Goal: Task Accomplishment & Management: Manage account settings

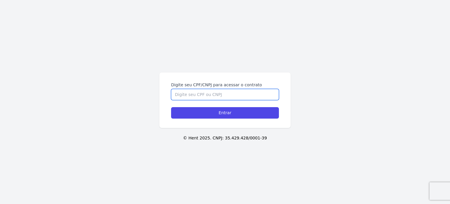
click at [201, 93] on input "Digite seu CPF/CNPJ para acessar o contrato" at bounding box center [225, 94] width 108 height 11
type input "15504749794"
click at [171, 107] on input "Entrar" at bounding box center [225, 112] width 108 height 11
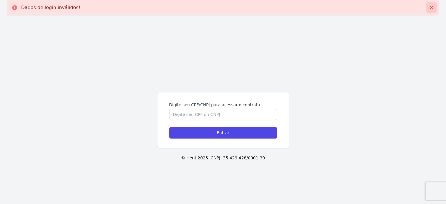
click at [431, 8] on icon at bounding box center [431, 8] width 4 height 4
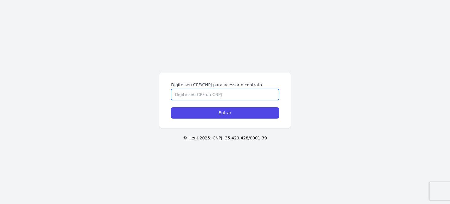
click at [192, 98] on input "Digite seu CPF/CNPJ para acessar o contrato" at bounding box center [225, 94] width 108 height 11
type input "15504749794"
click at [171, 107] on input "Entrar" at bounding box center [225, 112] width 108 height 11
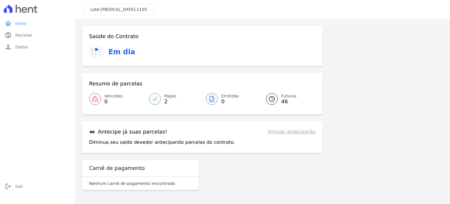
drag, startPoint x: 450, startPoint y: 52, endPoint x: 442, endPoint y: 108, distance: 56.2
click at [442, 108] on main "Login realizado com sucesso! Confirme os seus contatos Email [EMAIL_ADDRESS][DO…" at bounding box center [262, 111] width 375 height 185
click at [295, 132] on link "Simular antecipação" at bounding box center [292, 131] width 48 height 7
click at [25, 40] on link "paid Parcelas" at bounding box center [37, 35] width 70 height 12
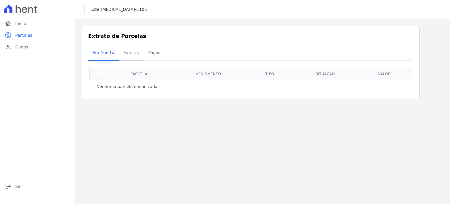
click at [128, 55] on span "Futuras" at bounding box center [131, 53] width 22 height 12
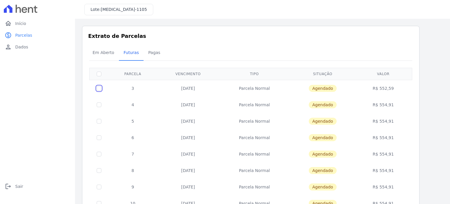
click at [99, 90] on input "checkbox" at bounding box center [99, 88] width 5 height 5
checkbox input "true"
click at [152, 51] on span "Pagas" at bounding box center [154, 53] width 19 height 12
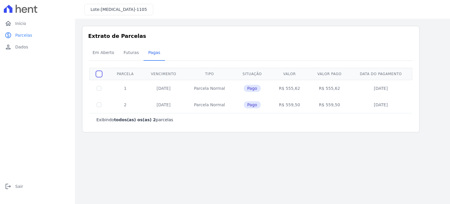
click at [98, 73] on input "checkbox" at bounding box center [99, 74] width 5 height 5
checkbox input "false"
click at [129, 52] on span "Futuras" at bounding box center [131, 53] width 22 height 12
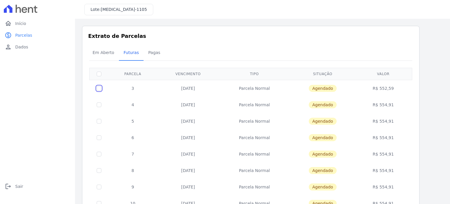
click at [98, 88] on input "checkbox" at bounding box center [99, 88] width 5 height 5
checkbox input "true"
click at [390, 53] on div "Em Aberto Futuras [GEOGRAPHIC_DATA]" at bounding box center [251, 53] width 326 height 14
click at [18, 23] on span "Início" at bounding box center [20, 24] width 11 height 6
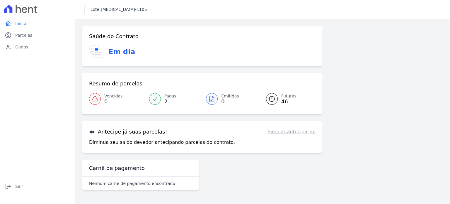
click at [231, 101] on span "0" at bounding box center [230, 101] width 18 height 5
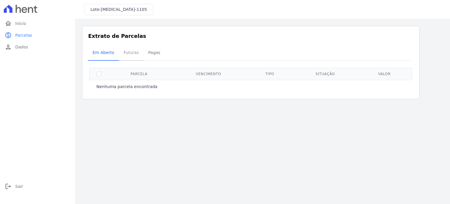
click at [137, 57] on span "Futuras" at bounding box center [131, 53] width 22 height 12
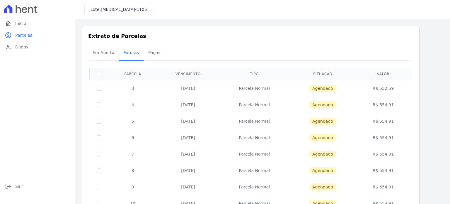
click at [96, 89] on td at bounding box center [99, 88] width 19 height 17
click at [99, 87] on input "checkbox" at bounding box center [99, 88] width 5 height 5
checkbox input "true"
click at [395, 55] on div "Em Aberto Futuras [GEOGRAPHIC_DATA]" at bounding box center [251, 53] width 326 height 14
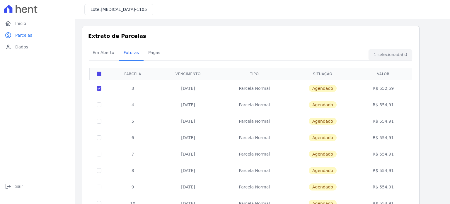
click at [395, 55] on div "Em Aberto Futuras [GEOGRAPHIC_DATA]" at bounding box center [251, 53] width 326 height 14
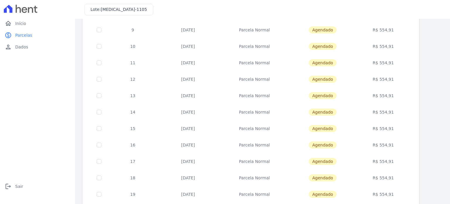
scroll to position [238, 0]
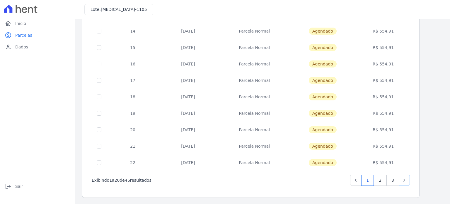
click at [407, 181] on icon "Next" at bounding box center [405, 180] width 6 height 6
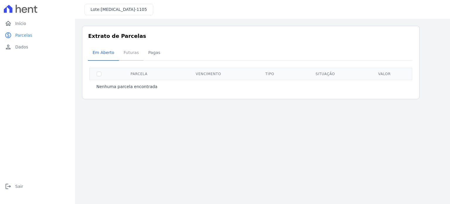
click at [130, 52] on span "Futuras" at bounding box center [131, 53] width 22 height 12
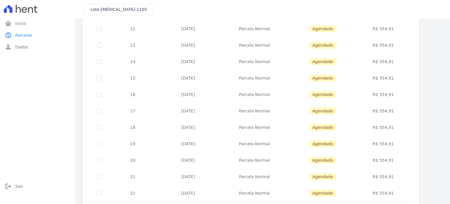
scroll to position [238, 0]
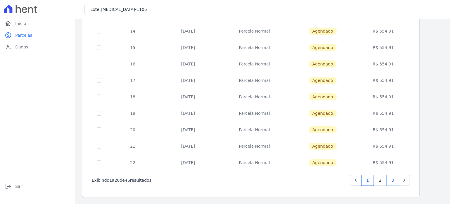
click at [392, 180] on link "3" at bounding box center [393, 179] width 13 height 11
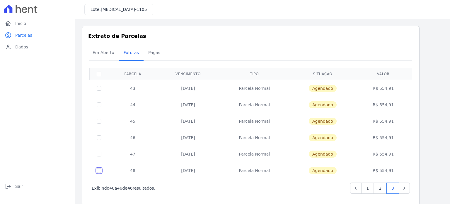
click at [99, 169] on input "checkbox" at bounding box center [99, 170] width 5 height 5
checkbox input "true"
click at [98, 74] on input "checkbox" at bounding box center [99, 74] width 5 height 5
checkbox input "false"
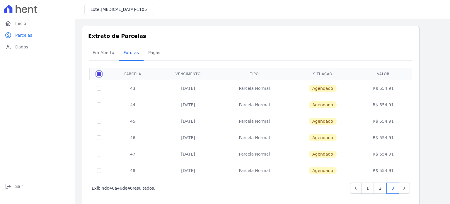
click at [98, 74] on input "checkbox" at bounding box center [99, 74] width 5 height 5
checkbox input "true"
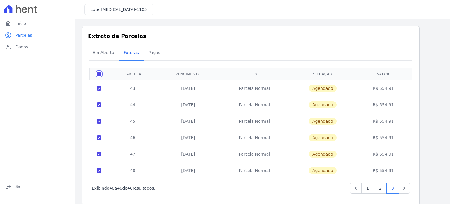
checkbox input "true"
click at [371, 193] on link "1" at bounding box center [367, 187] width 13 height 11
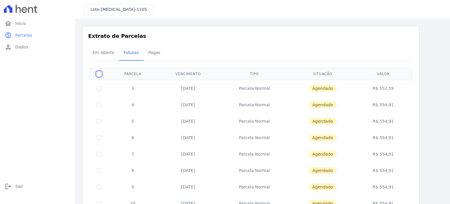
click at [98, 75] on input "checkbox" at bounding box center [99, 74] width 5 height 5
checkbox input "true"
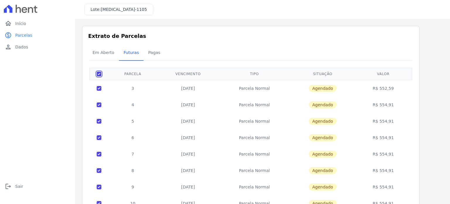
checkbox input "true"
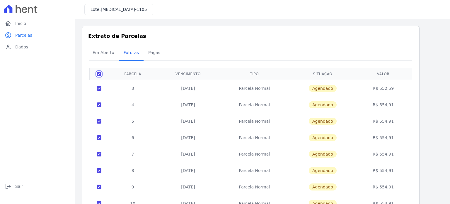
checkbox input "true"
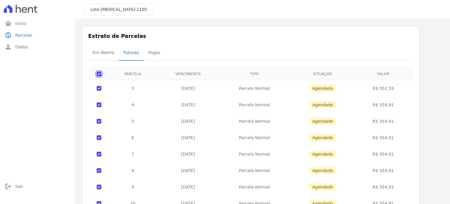
checkbox input "true"
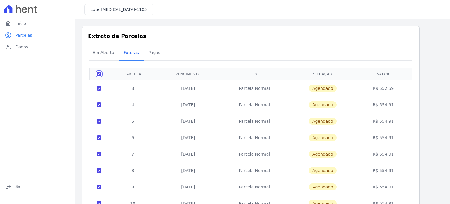
checkbox input "true"
click at [111, 53] on span "Em Aberto" at bounding box center [103, 53] width 29 height 12
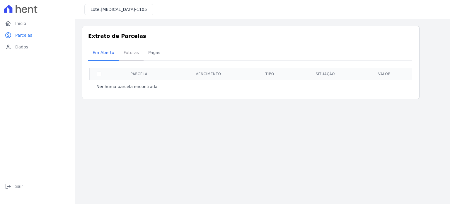
click at [129, 51] on span "Futuras" at bounding box center [131, 53] width 22 height 12
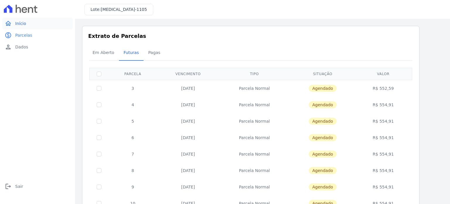
click at [20, 27] on link "home Início" at bounding box center [37, 24] width 70 height 12
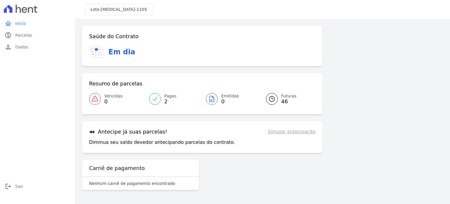
click at [118, 143] on p "Diminua seu saldo devedor antecipando parcelas do contrato." at bounding box center [162, 142] width 146 height 7
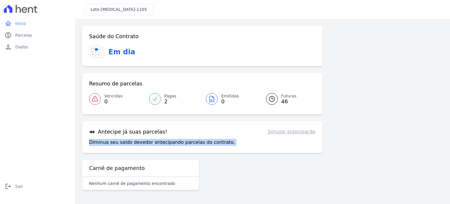
click at [118, 143] on p "Diminua seu saldo devedor antecipando parcelas do contrato." at bounding box center [162, 142] width 146 height 7
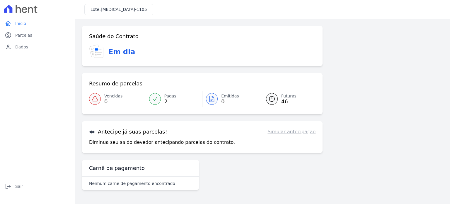
click at [91, 130] on icon at bounding box center [91, 131] width 5 height 3
click at [104, 97] on span "Vencidas" at bounding box center [113, 96] width 18 height 6
click at [292, 97] on span "Futuras" at bounding box center [288, 96] width 15 height 6
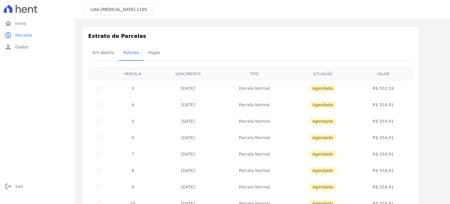
click at [264, 86] on td "Parcela Normal" at bounding box center [254, 88] width 71 height 17
click at [100, 87] on input "checkbox" at bounding box center [99, 88] width 5 height 5
checkbox input "true"
click at [323, 88] on span "Agendado" at bounding box center [323, 88] width 28 height 7
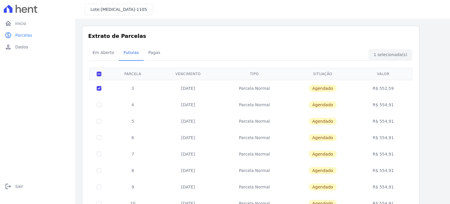
click at [323, 88] on span "Agendado" at bounding box center [323, 88] width 28 height 7
click at [27, 50] on link "person Dados" at bounding box center [37, 47] width 70 height 12
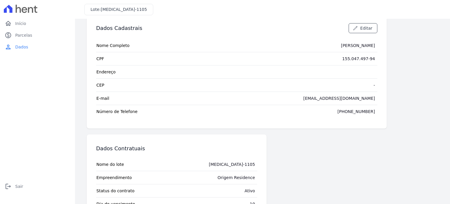
scroll to position [36, 0]
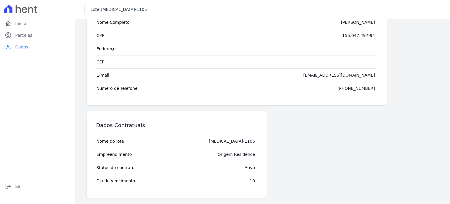
click at [252, 178] on div "10" at bounding box center [252, 181] width 5 height 6
click at [118, 181] on span "Dia do vencimento" at bounding box center [115, 181] width 39 height 6
click at [123, 166] on span "Status do contrato" at bounding box center [115, 167] width 38 height 6
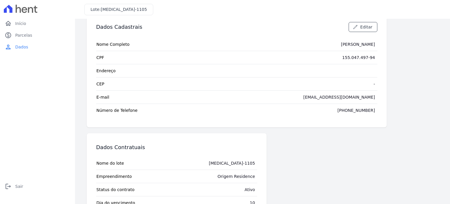
scroll to position [0, 0]
